Goal: Information Seeking & Learning: Learn about a topic

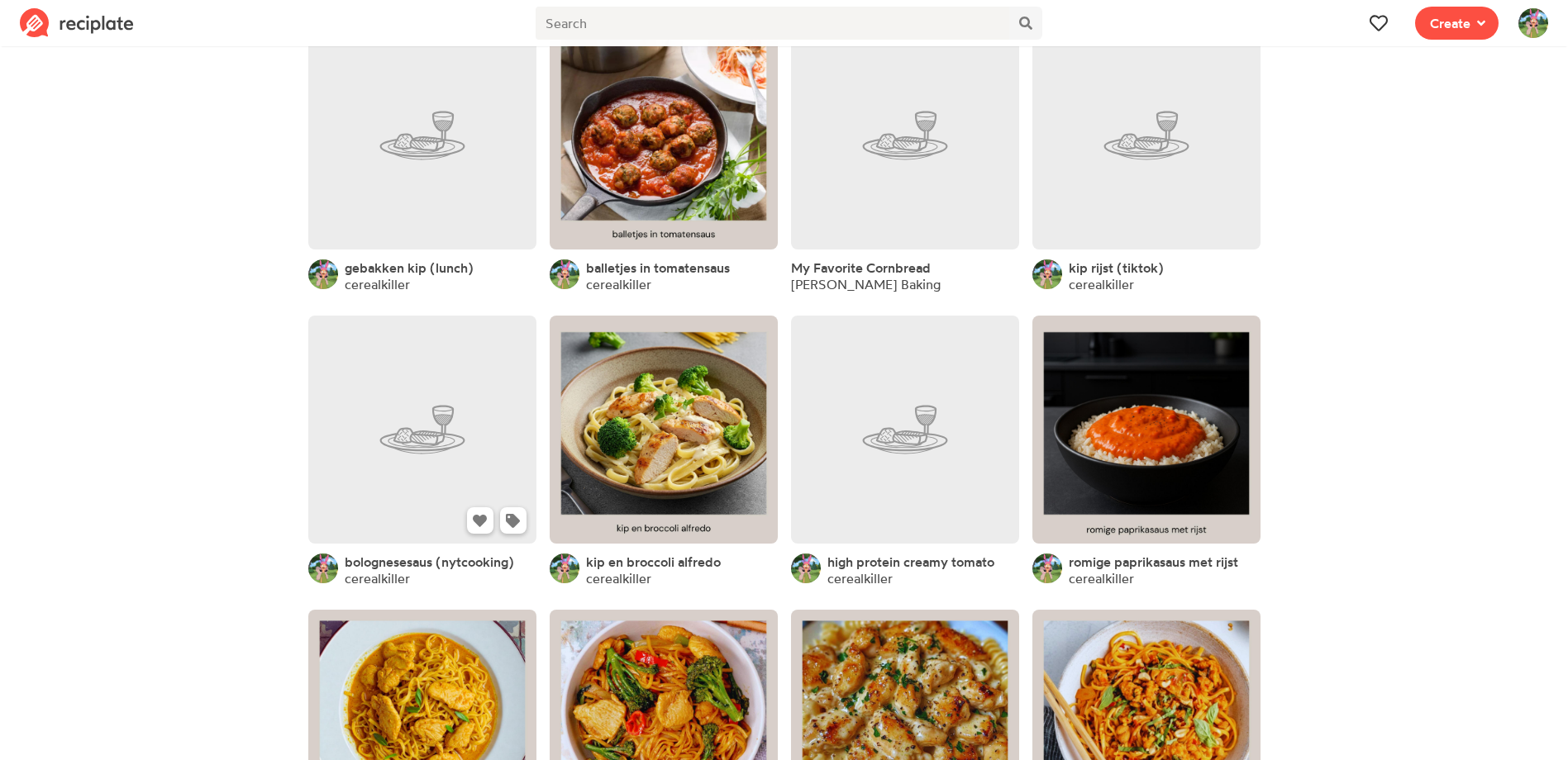
scroll to position [165, 0]
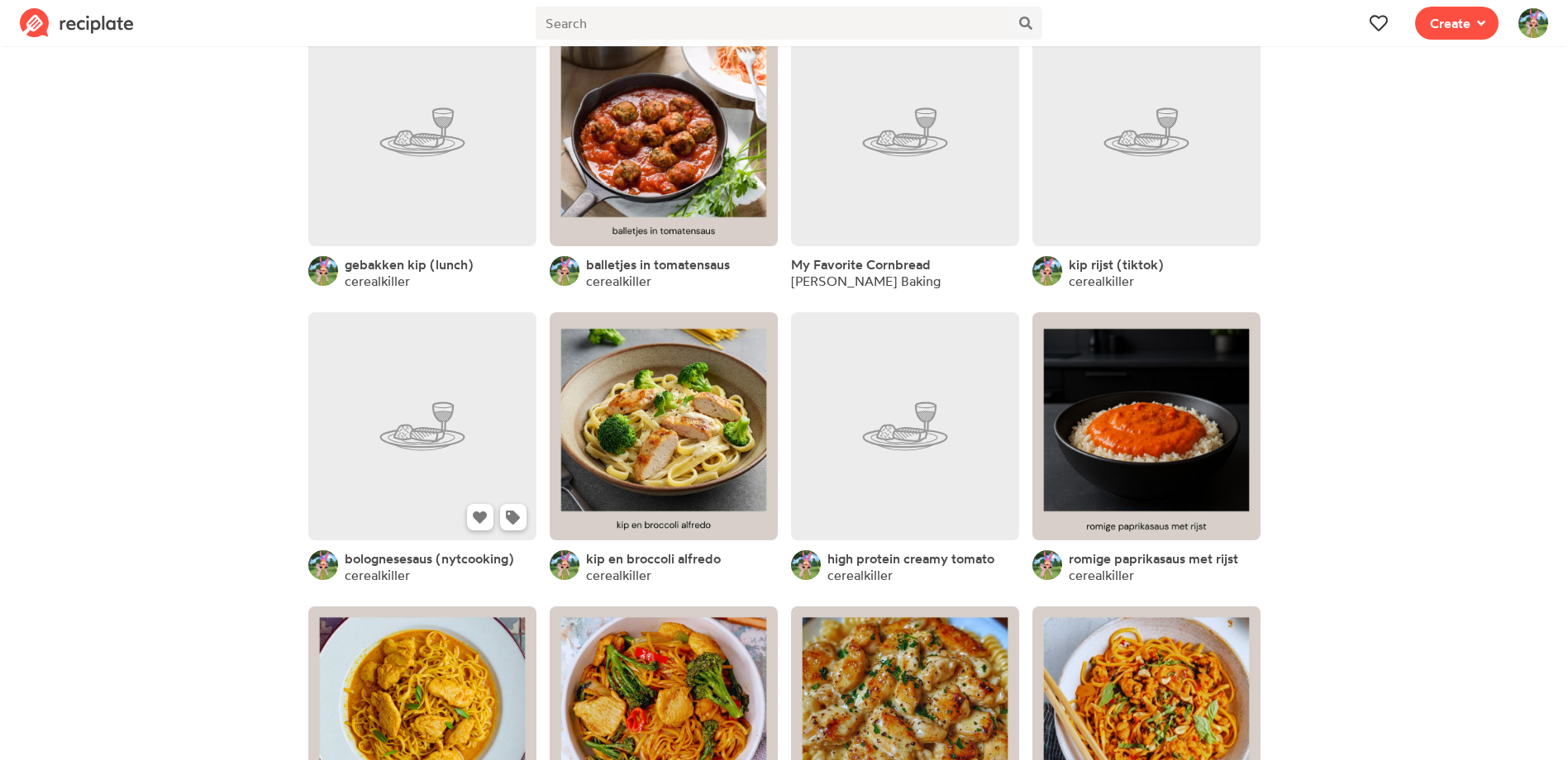
click at [470, 423] on link at bounding box center [423, 426] width 228 height 228
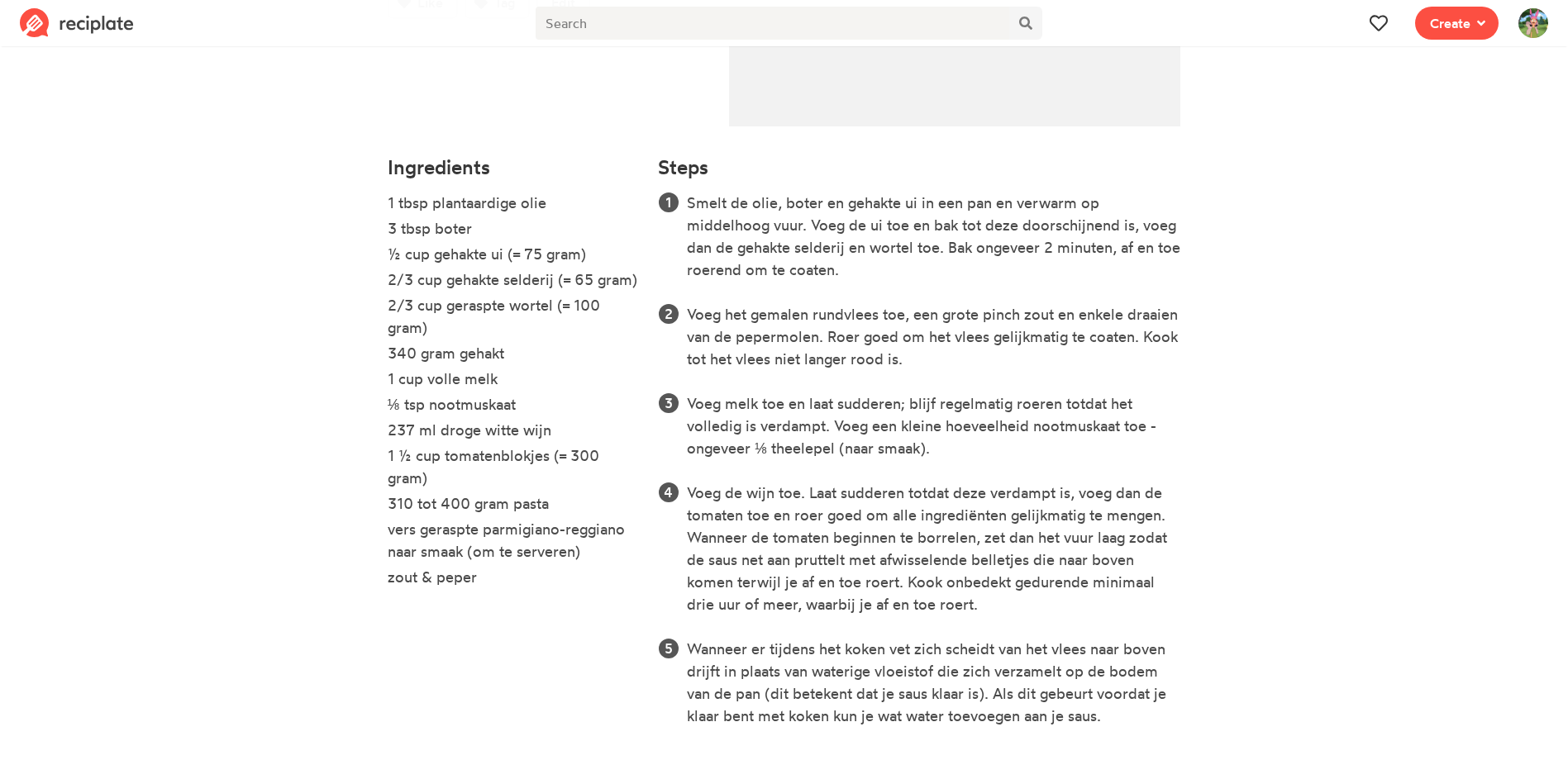
scroll to position [413, 0]
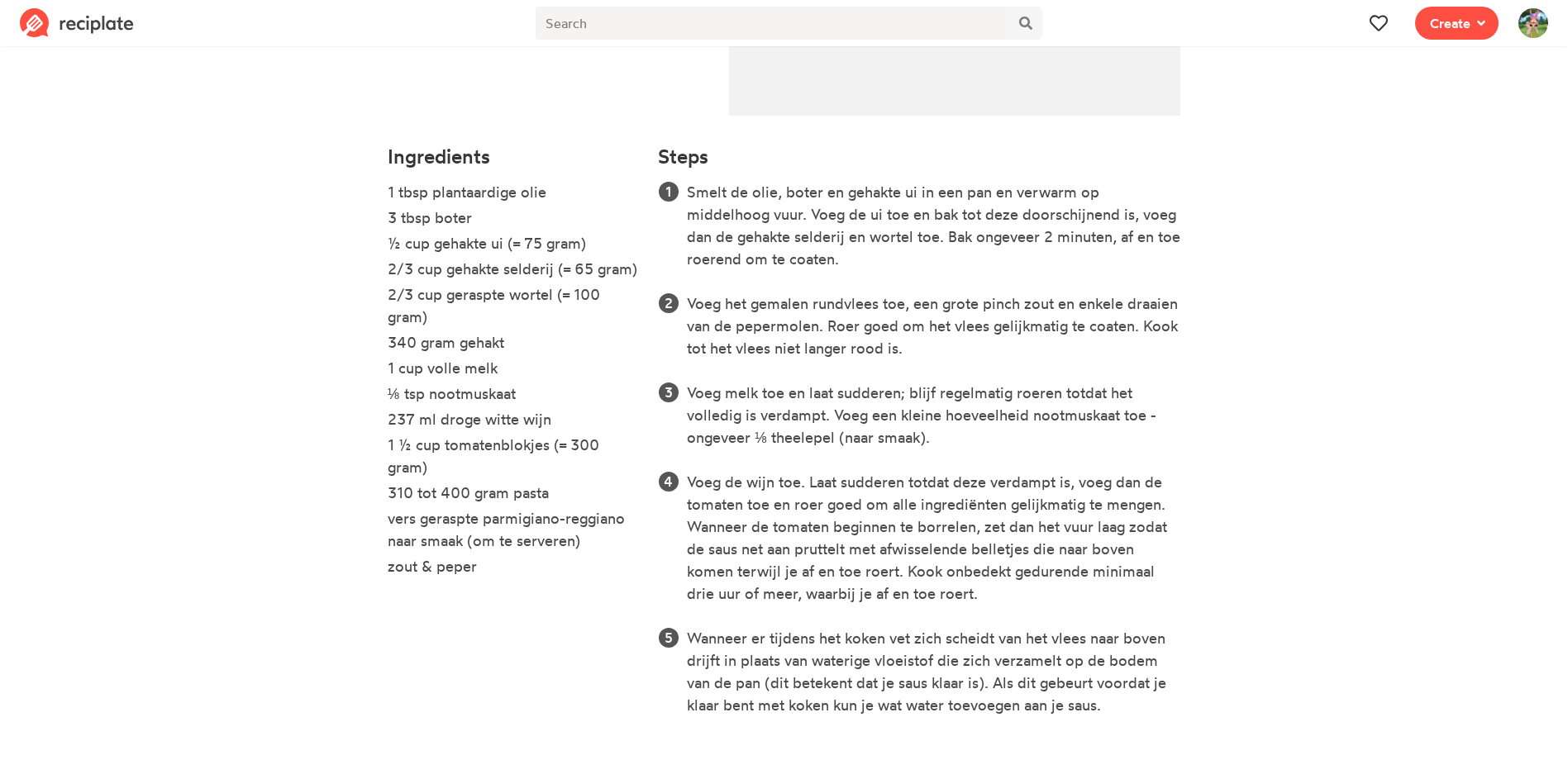
drag, startPoint x: 380, startPoint y: 418, endPoint x: 565, endPoint y: 418, distance: 185.0
click at [565, 418] on div "Ingredients 1 tbsp plantaardige olie 3 tbsp boter ½ cup gehakte ui (= 75 gram) …" at bounding box center [513, 441] width 271 height 613
click at [536, 466] on li "1 ½ cup tomatenblokjes (= 300 gram)" at bounding box center [513, 457] width 251 height 48
drag, startPoint x: 486, startPoint y: 471, endPoint x: 370, endPoint y: 445, distance: 118.9
click at [370, 445] on section "cerealkiller bolognesesaus (nytcooking) Time 4 uur Yield 2 personen Like Tag Ed…" at bounding box center [784, 200] width 1568 height 1124
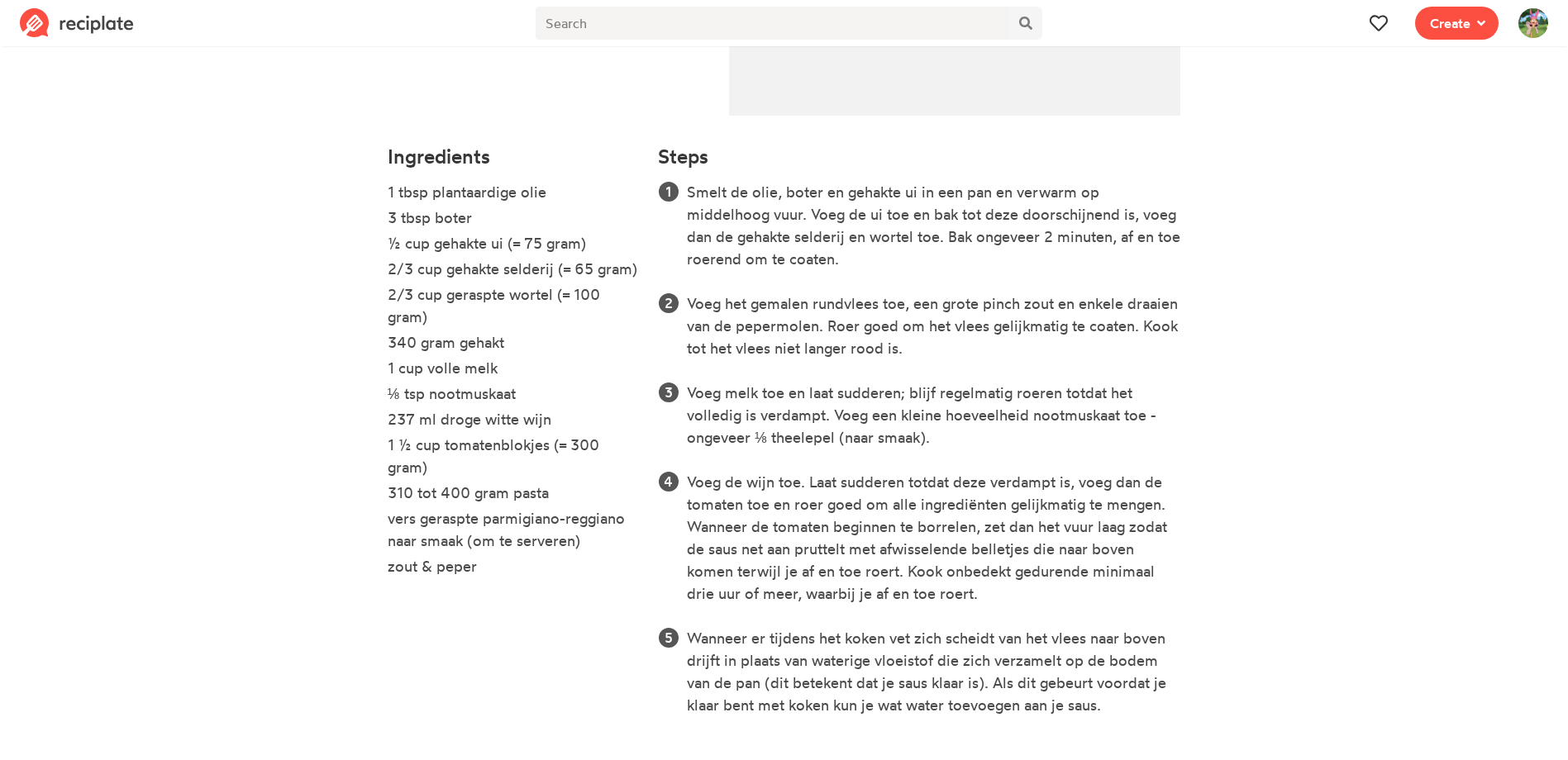
scroll to position [415, 0]
drag, startPoint x: 718, startPoint y: 297, endPoint x: 922, endPoint y: 346, distance: 209.8
click at [922, 346] on li "Voeg het gemalen rundvlees toe, een grote pinch zout en enkele draaien van de p…" at bounding box center [934, 324] width 493 height 67
click at [883, 355] on li "Voeg het gemalen rundvlees toe, een grote pinch zout en enkele draaien van de p…" at bounding box center [934, 324] width 493 height 67
click at [795, 369] on ol "Smelt de olie, boter en gehakte ui in een pan en verwarm op middelhoog vuur. Vo…" at bounding box center [919, 447] width 522 height 536
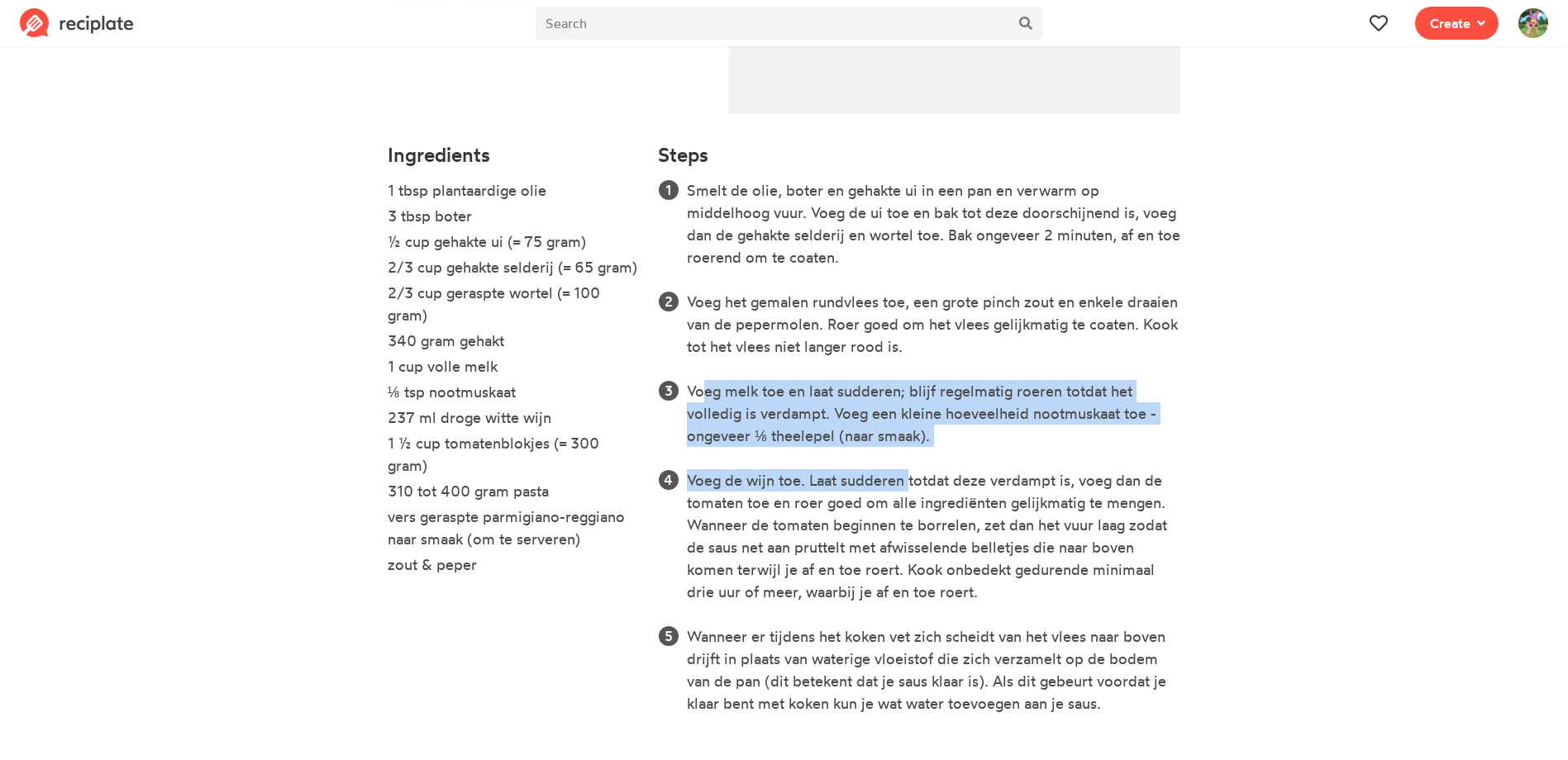
drag, startPoint x: 698, startPoint y: 393, endPoint x: 906, endPoint y: 448, distance: 215.1
click at [906, 448] on ol "Smelt de olie, boter en gehakte ui in een pan en verwarm op middelhoog vuur. Vo…" at bounding box center [919, 447] width 522 height 536
click at [950, 446] on li "Voeg melk toe en laat sudderen; blijf regelmatig roeren totdat het volledig is …" at bounding box center [934, 413] width 493 height 67
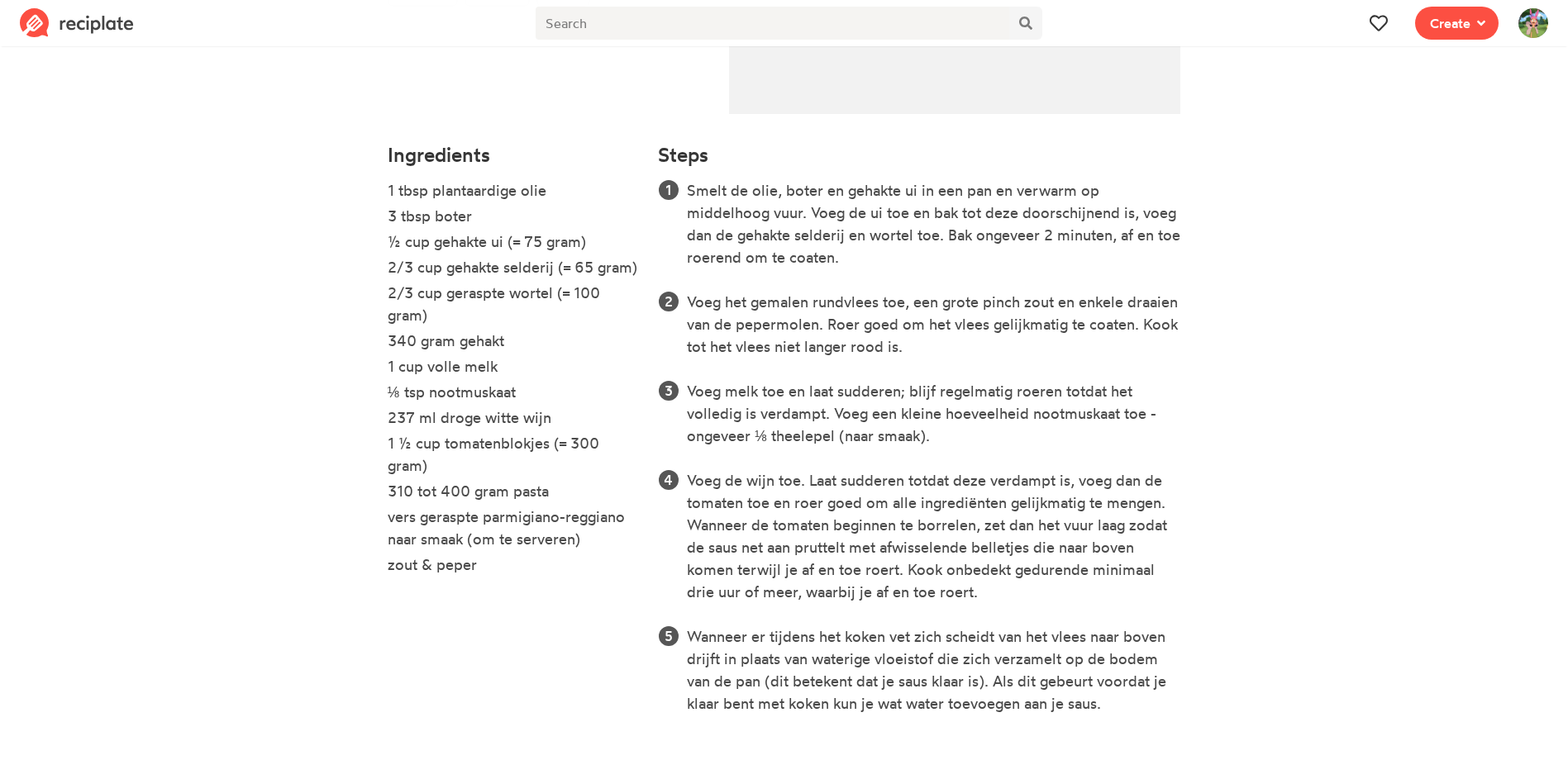
drag, startPoint x: 953, startPoint y: 440, endPoint x: 696, endPoint y: 389, distance: 262.0
click at [696, 389] on li "Voeg melk toe en laat sudderen; blijf regelmatig roeren totdat het volledig is …" at bounding box center [934, 413] width 493 height 67
click at [874, 457] on ol "Smelt de olie, boter en gehakte ui in een pan en verwarm op middelhoog vuur. Vo…" at bounding box center [919, 447] width 522 height 536
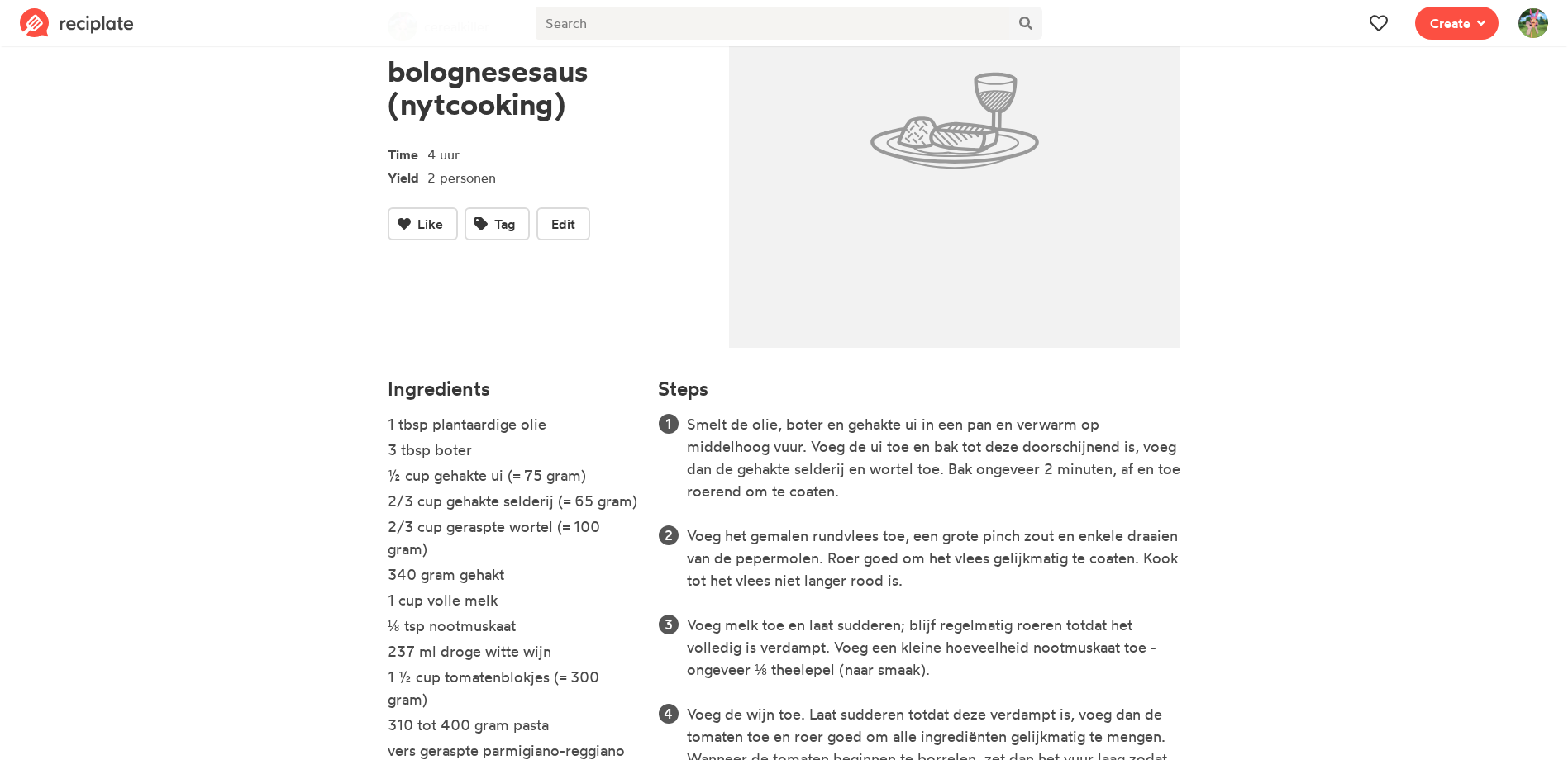
scroll to position [0, 0]
